Goal: Task Accomplishment & Management: Complete application form

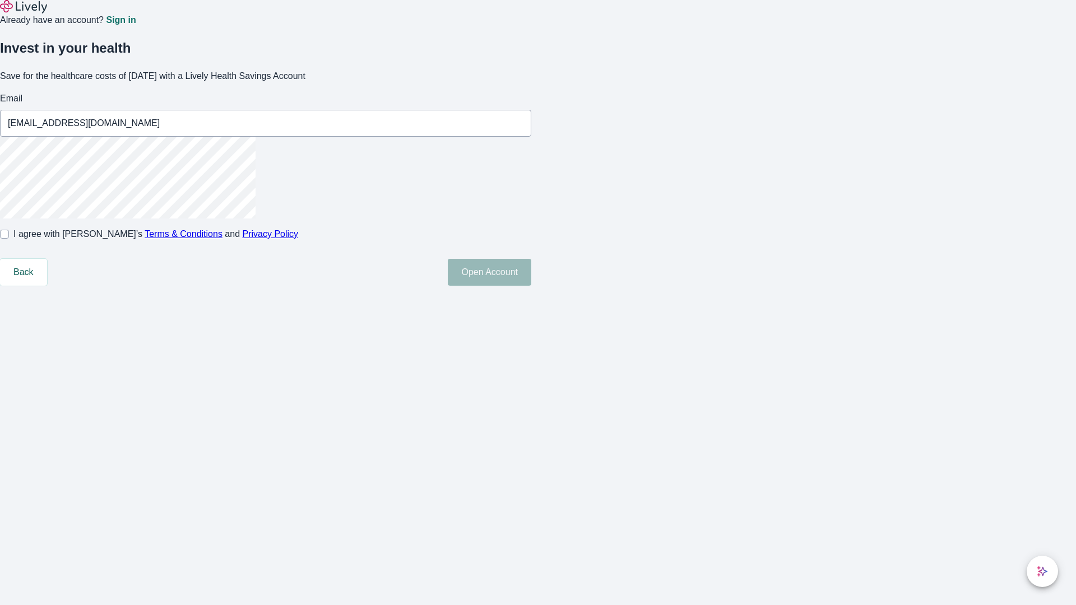
click at [9, 239] on input "I agree with Lively’s Terms & Conditions and Privacy Policy" at bounding box center [4, 234] width 9 height 9
checkbox input "true"
click at [531, 286] on button "Open Account" at bounding box center [490, 272] width 84 height 27
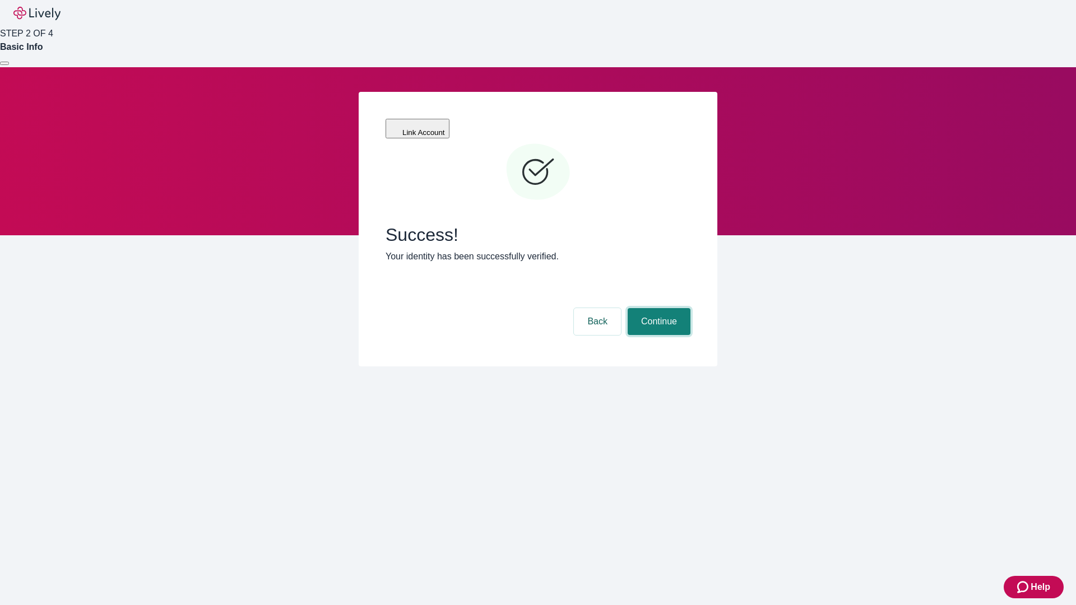
click at [658, 308] on button "Continue" at bounding box center [659, 321] width 63 height 27
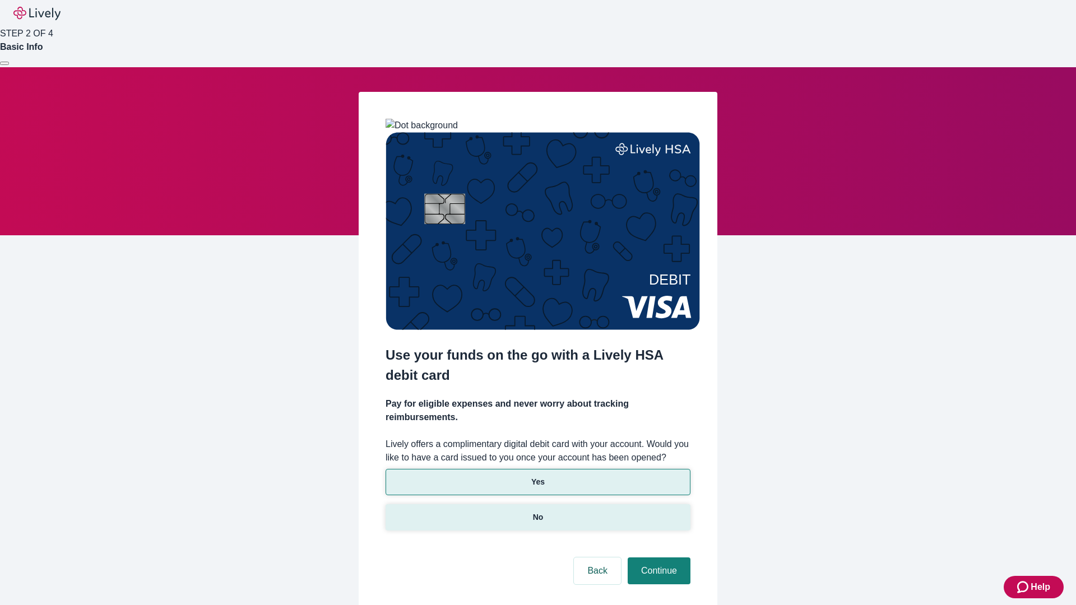
click at [538, 512] on p "No" at bounding box center [538, 518] width 11 height 12
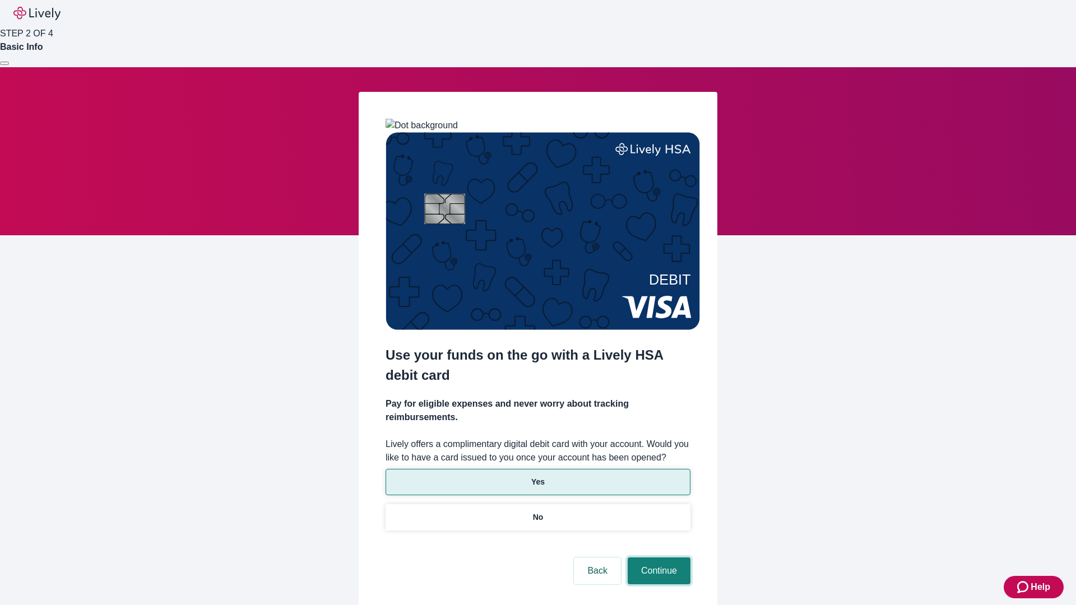
click at [658, 558] on button "Continue" at bounding box center [659, 571] width 63 height 27
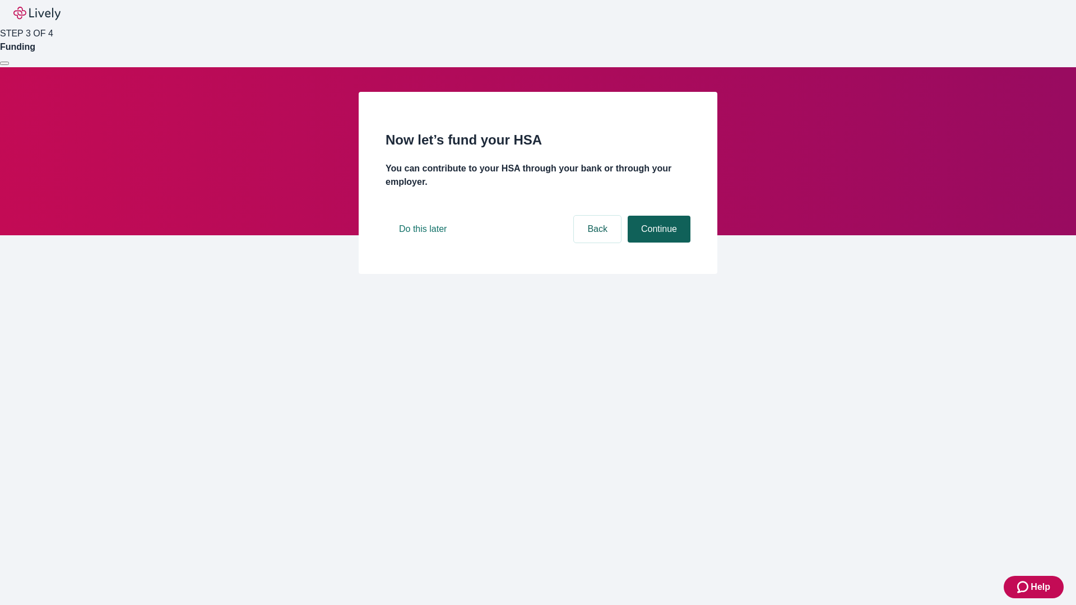
click at [658, 243] on button "Continue" at bounding box center [659, 229] width 63 height 27
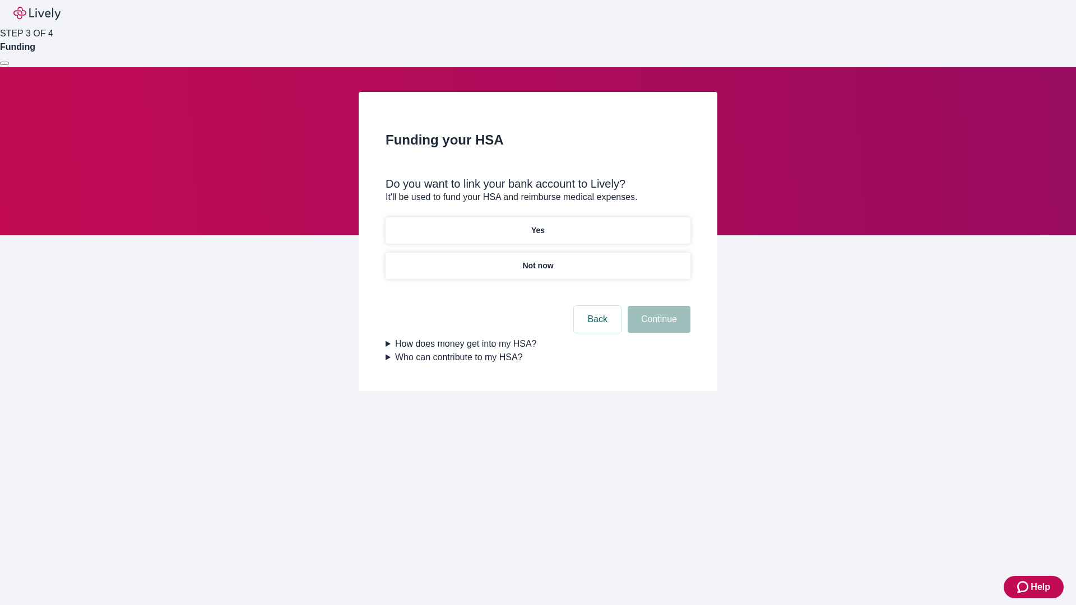
click at [538, 225] on p "Yes" at bounding box center [537, 231] width 13 height 12
click at [658, 306] on button "Continue" at bounding box center [659, 319] width 63 height 27
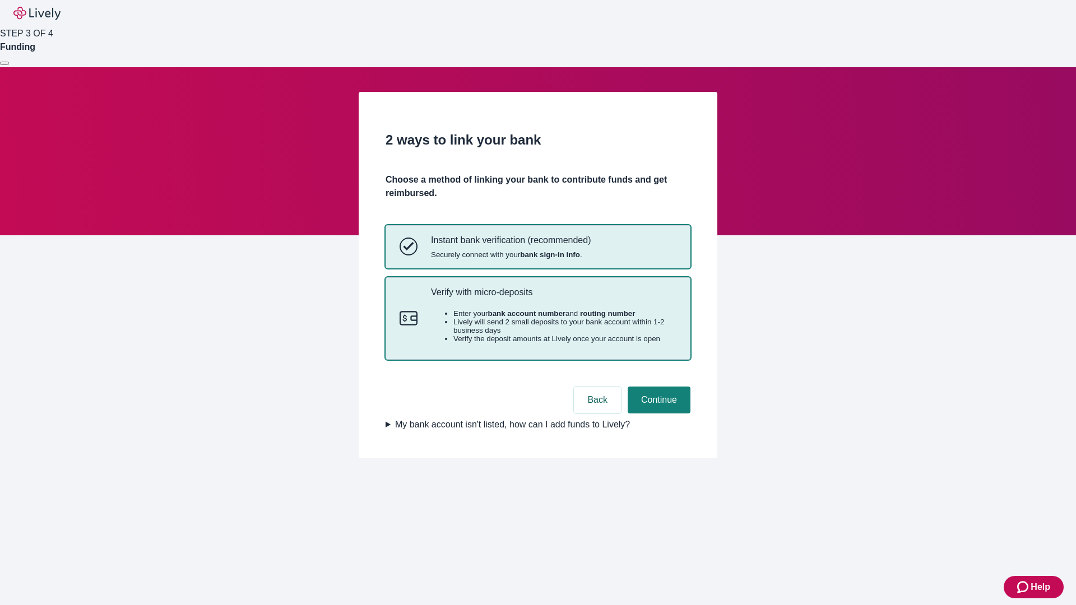
click at [553, 298] on p "Verify with micro-deposits" at bounding box center [554, 292] width 246 height 11
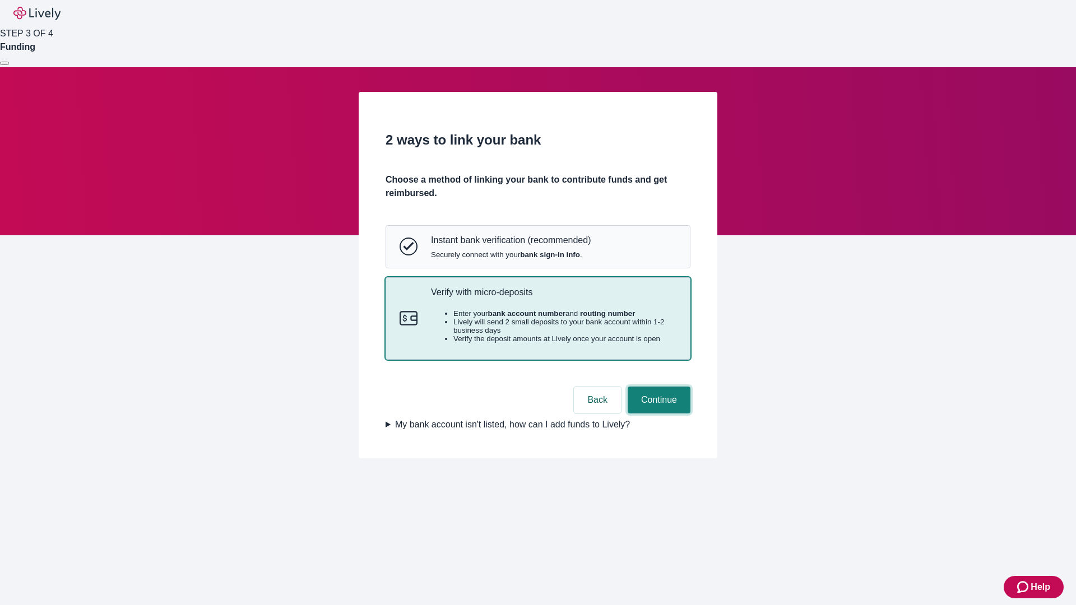
click at [658, 414] on button "Continue" at bounding box center [659, 400] width 63 height 27
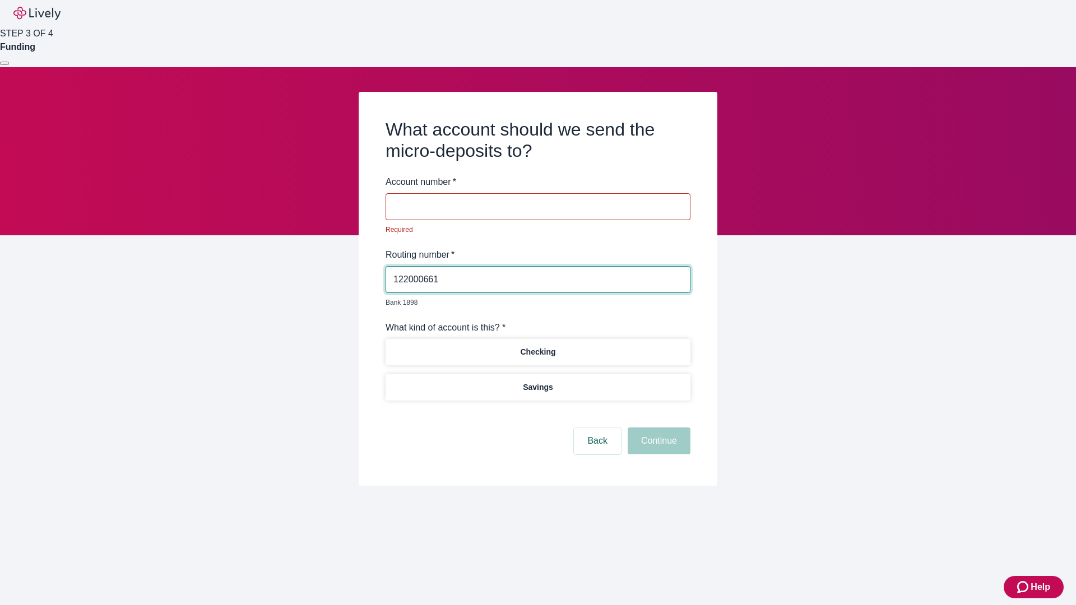
type input "122000661"
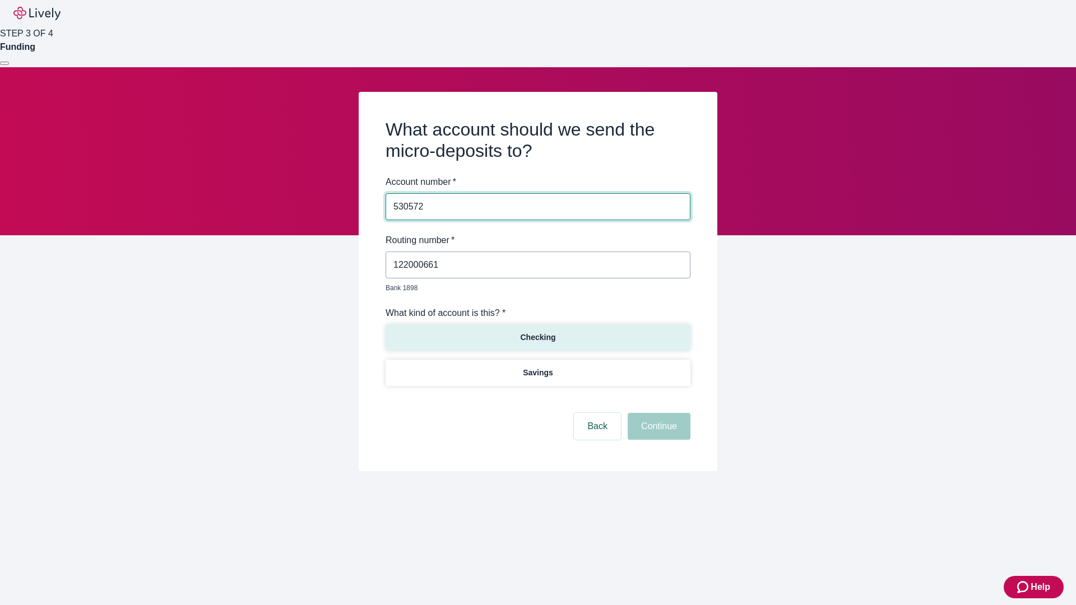
type input "530572"
click at [538, 332] on p "Checking" at bounding box center [537, 338] width 35 height 12
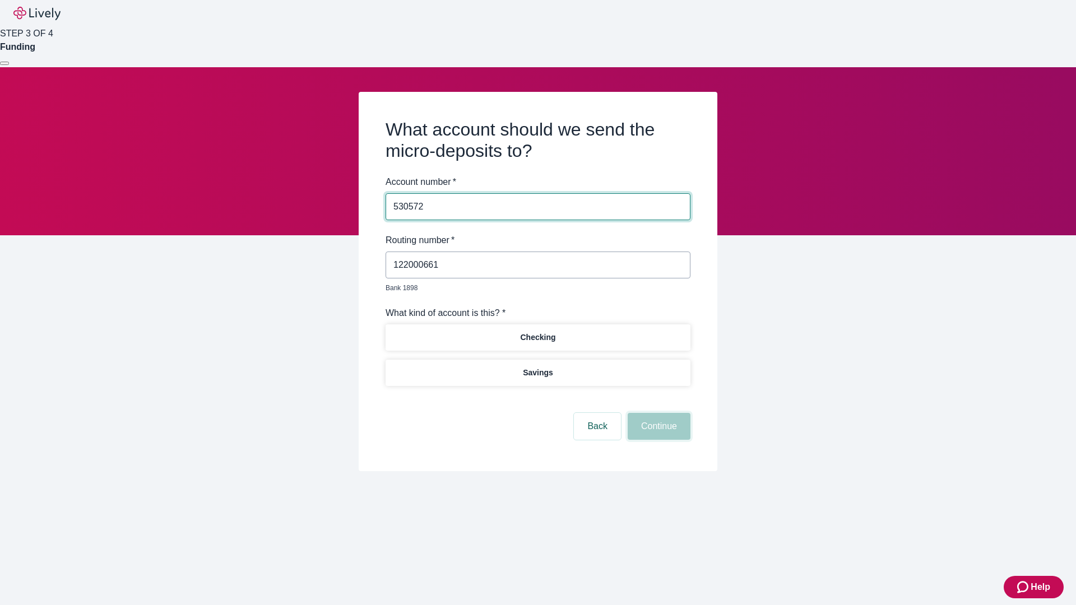
click at [658, 414] on button "Continue" at bounding box center [659, 426] width 63 height 27
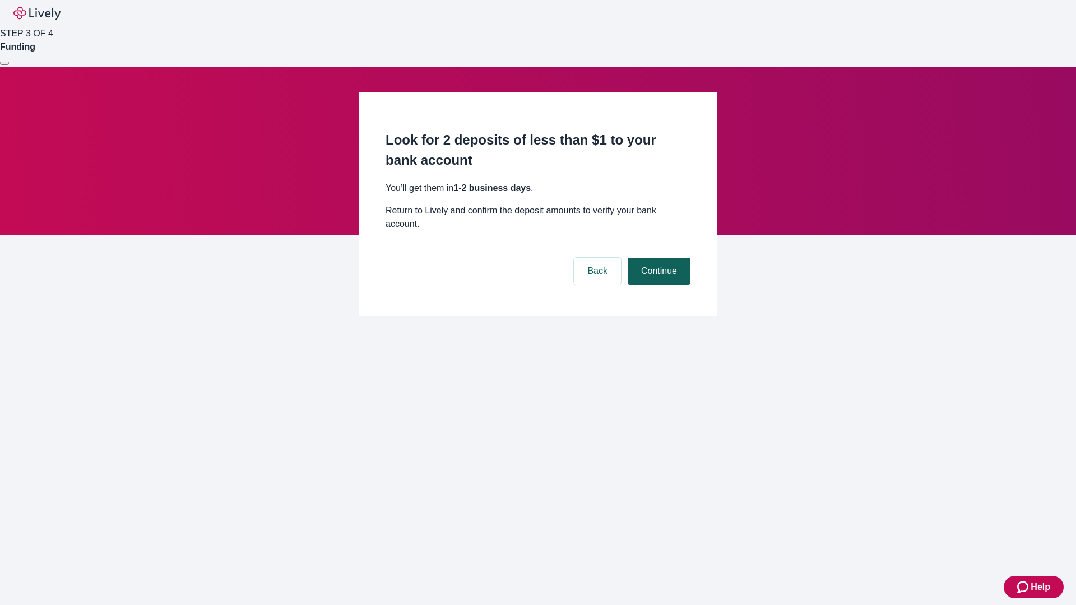
click at [658, 258] on button "Continue" at bounding box center [659, 271] width 63 height 27
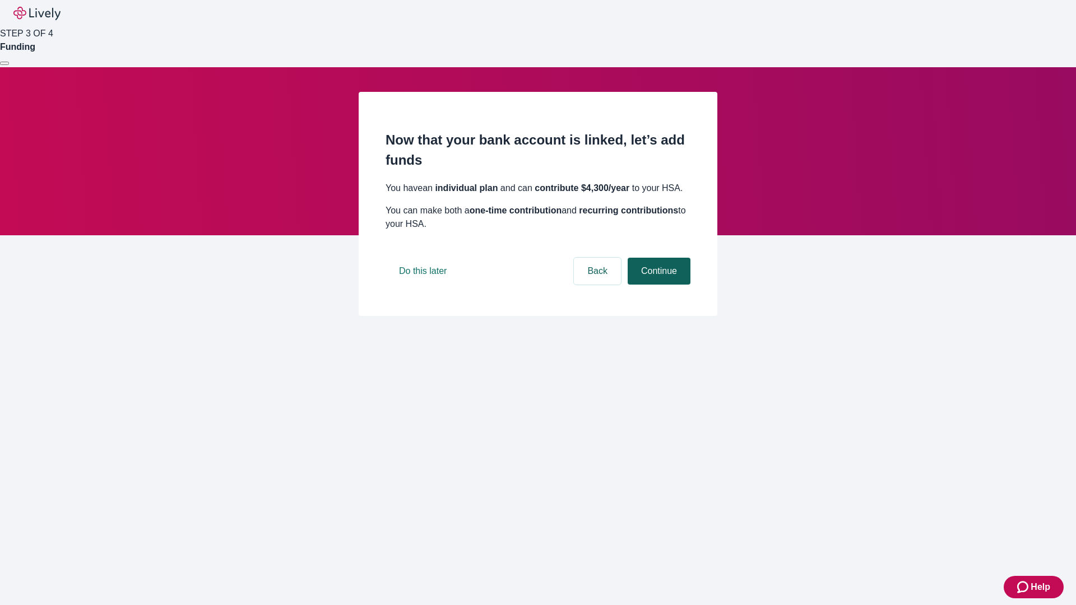
click at [658, 285] on button "Continue" at bounding box center [659, 271] width 63 height 27
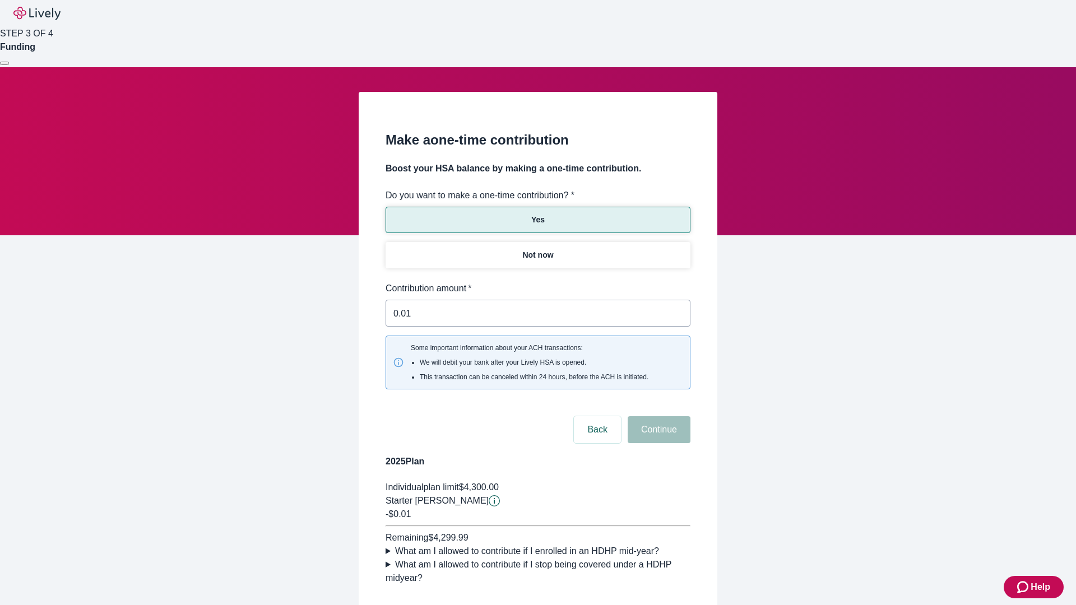
type input "0.01"
click at [658, 417] on button "Continue" at bounding box center [659, 430] width 63 height 27
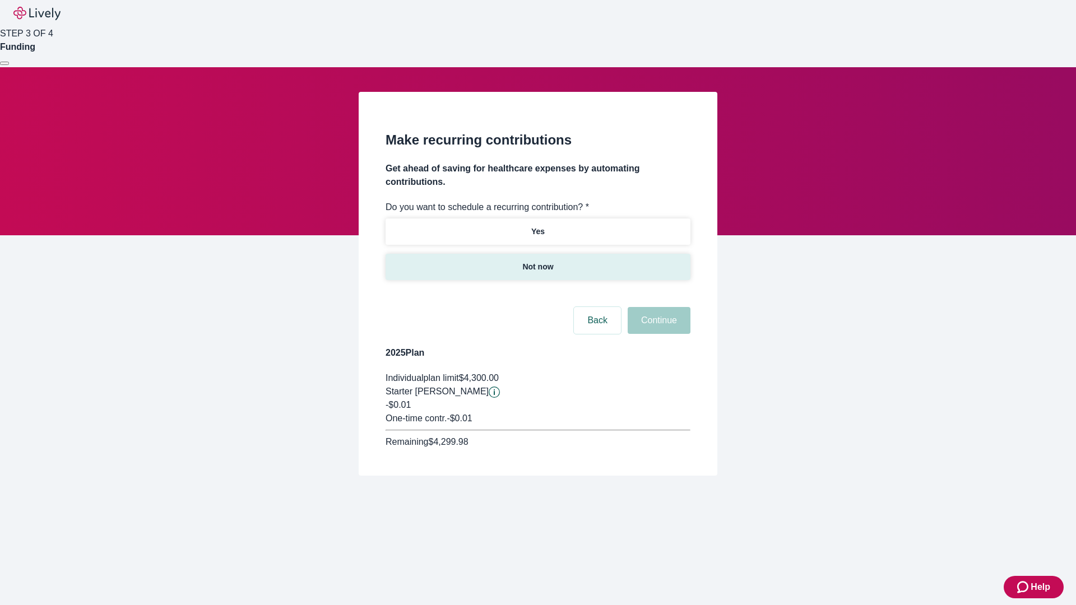
click at [538, 261] on p "Not now" at bounding box center [537, 267] width 31 height 12
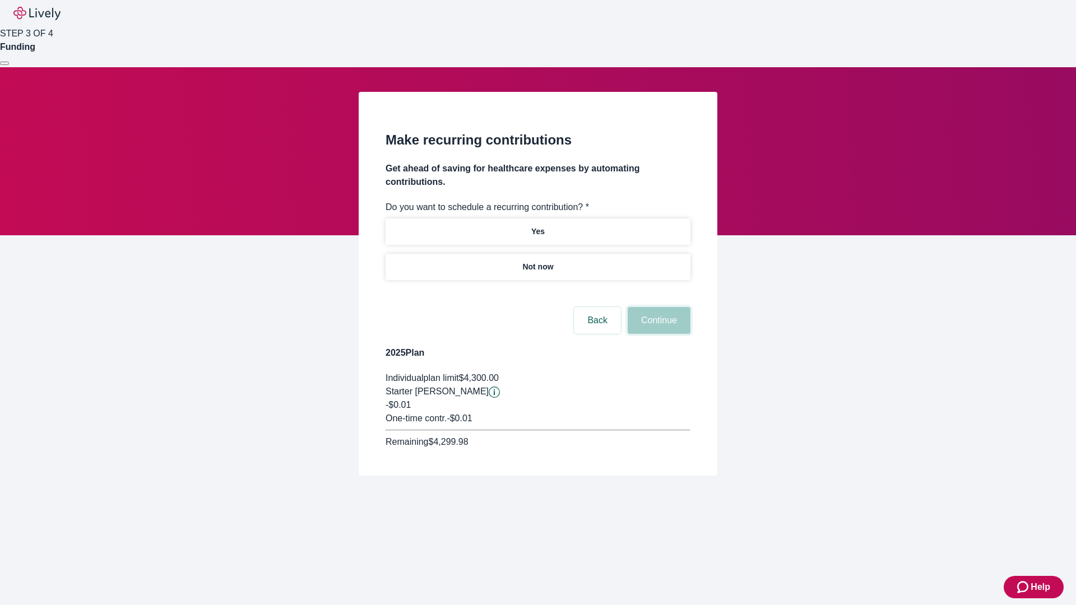
click at [658, 307] on button "Continue" at bounding box center [659, 320] width 63 height 27
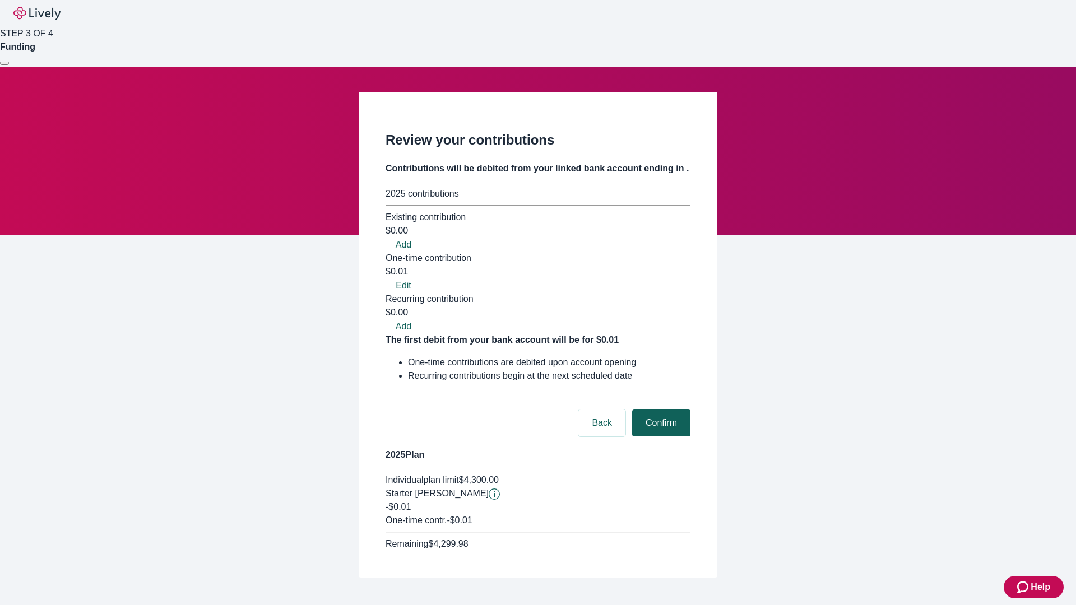
click at [660, 410] on button "Confirm" at bounding box center [661, 423] width 58 height 27
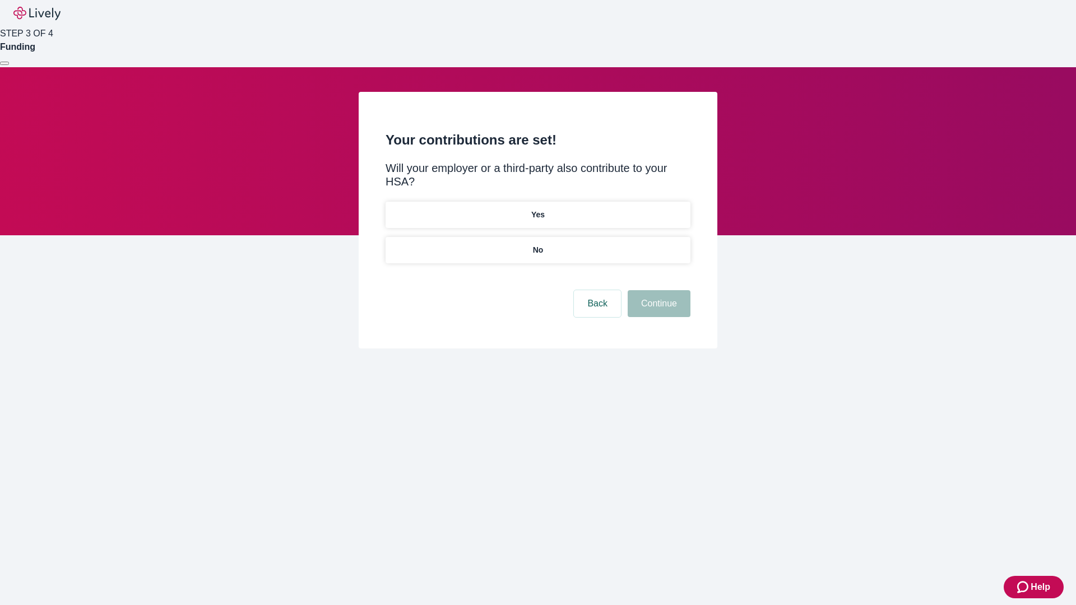
click at [538, 244] on p "No" at bounding box center [538, 250] width 11 height 12
click at [658, 290] on button "Continue" at bounding box center [659, 303] width 63 height 27
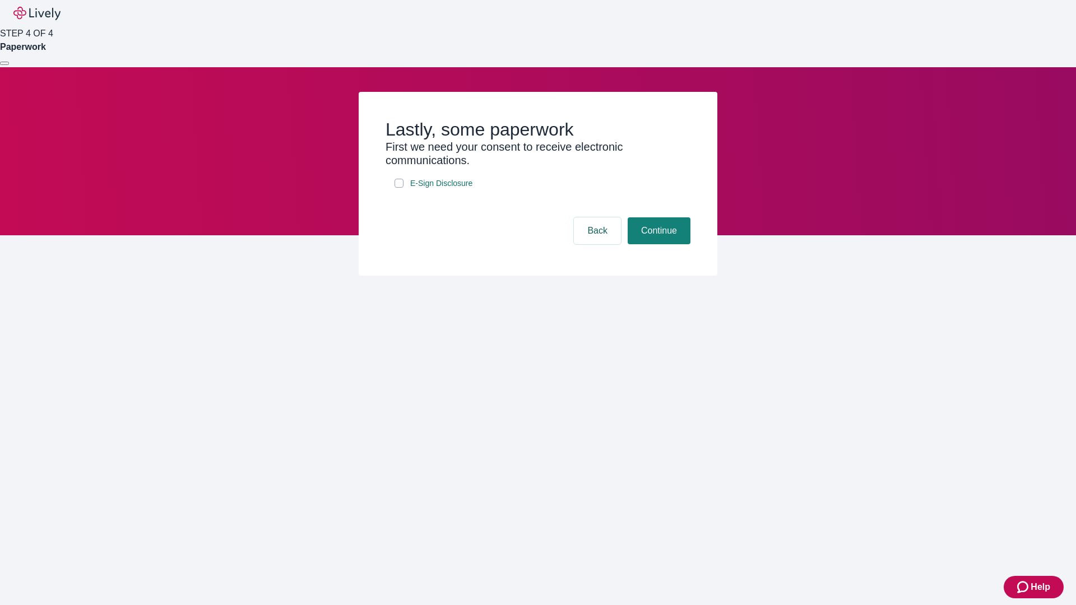
click at [399, 188] on input "E-Sign Disclosure" at bounding box center [399, 183] width 9 height 9
checkbox input "true"
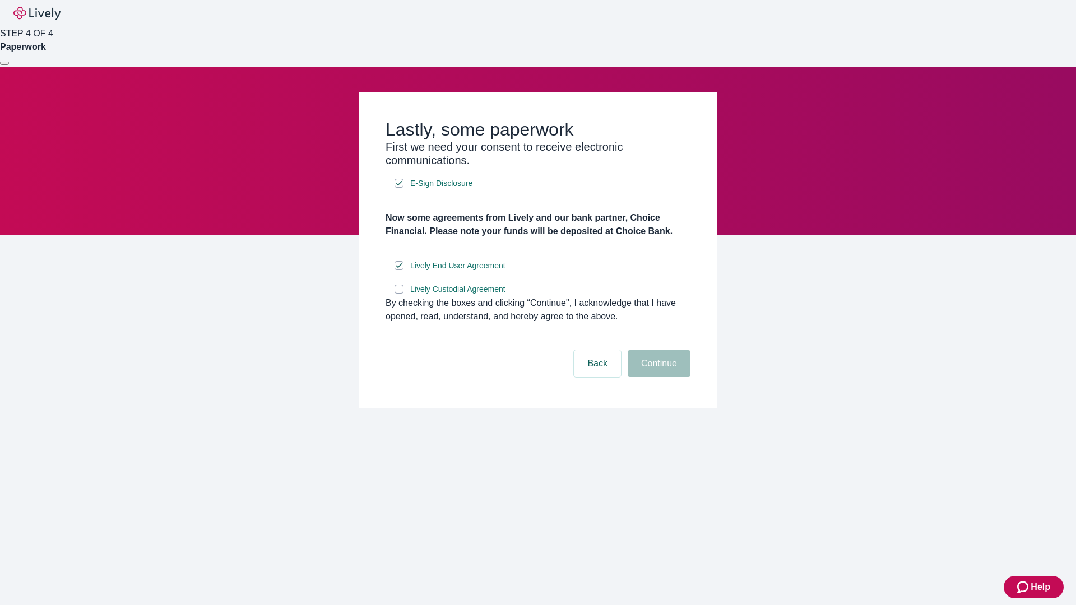
click at [399, 294] on input "Lively Custodial Agreement" at bounding box center [399, 289] width 9 height 9
checkbox input "true"
click at [658, 377] on button "Continue" at bounding box center [659, 363] width 63 height 27
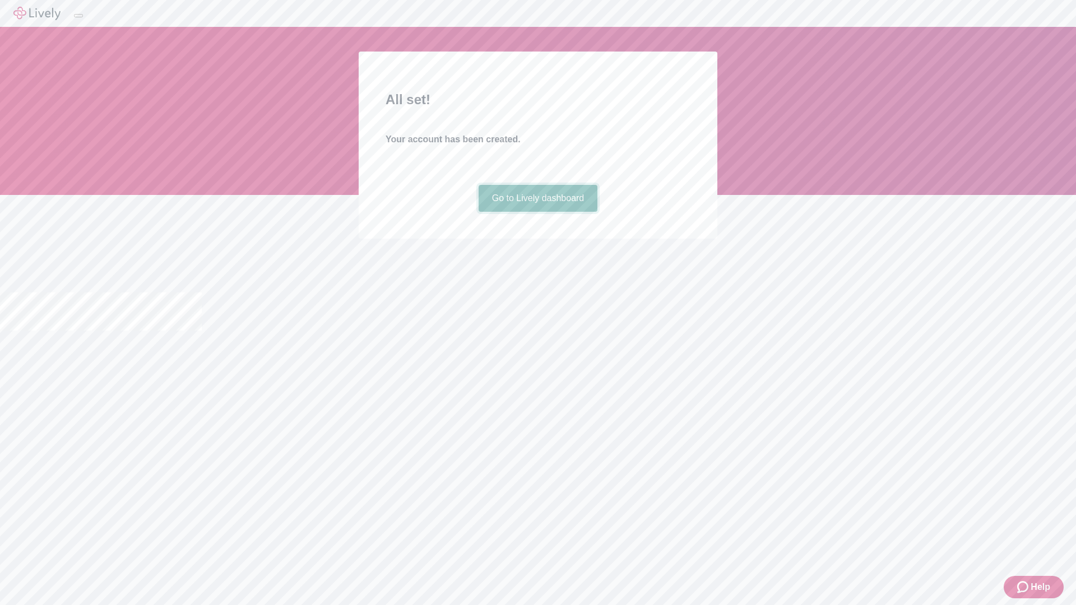
click at [538, 212] on link "Go to Lively dashboard" at bounding box center [538, 198] width 119 height 27
